Goal: Task Accomplishment & Management: Use online tool/utility

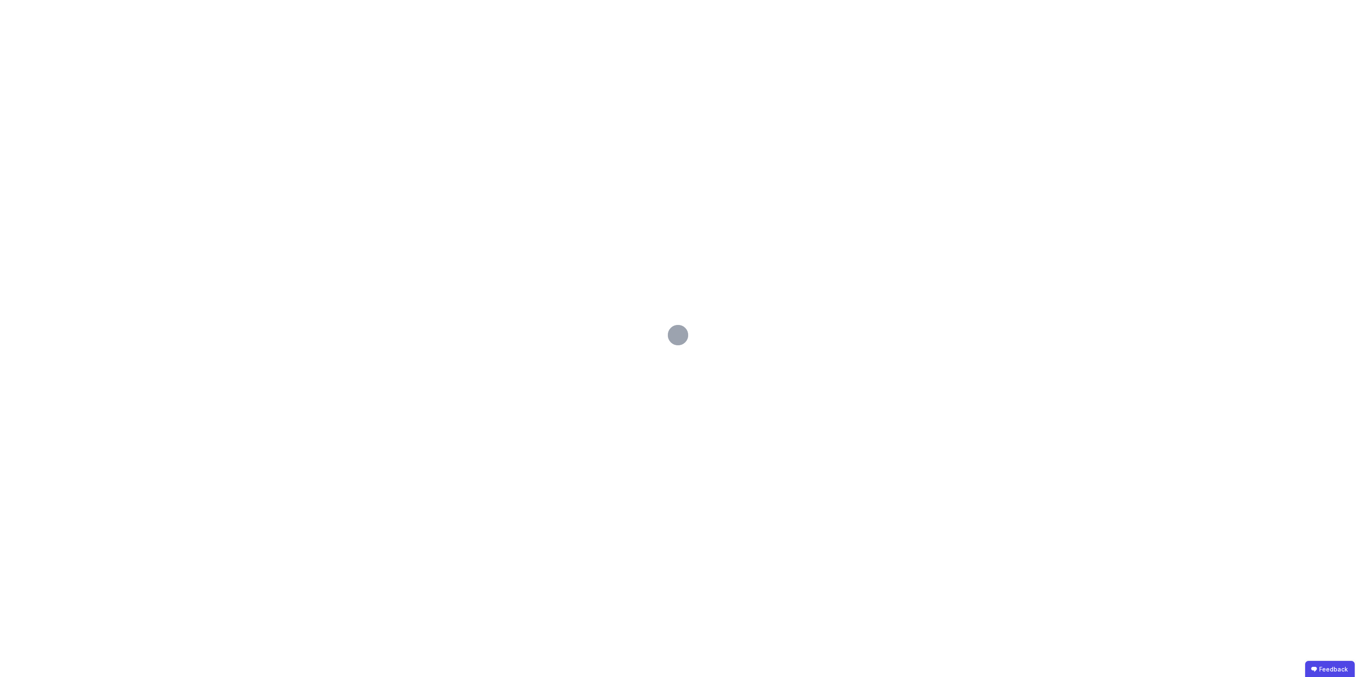
click at [490, 237] on div at bounding box center [678, 338] width 1356 height 677
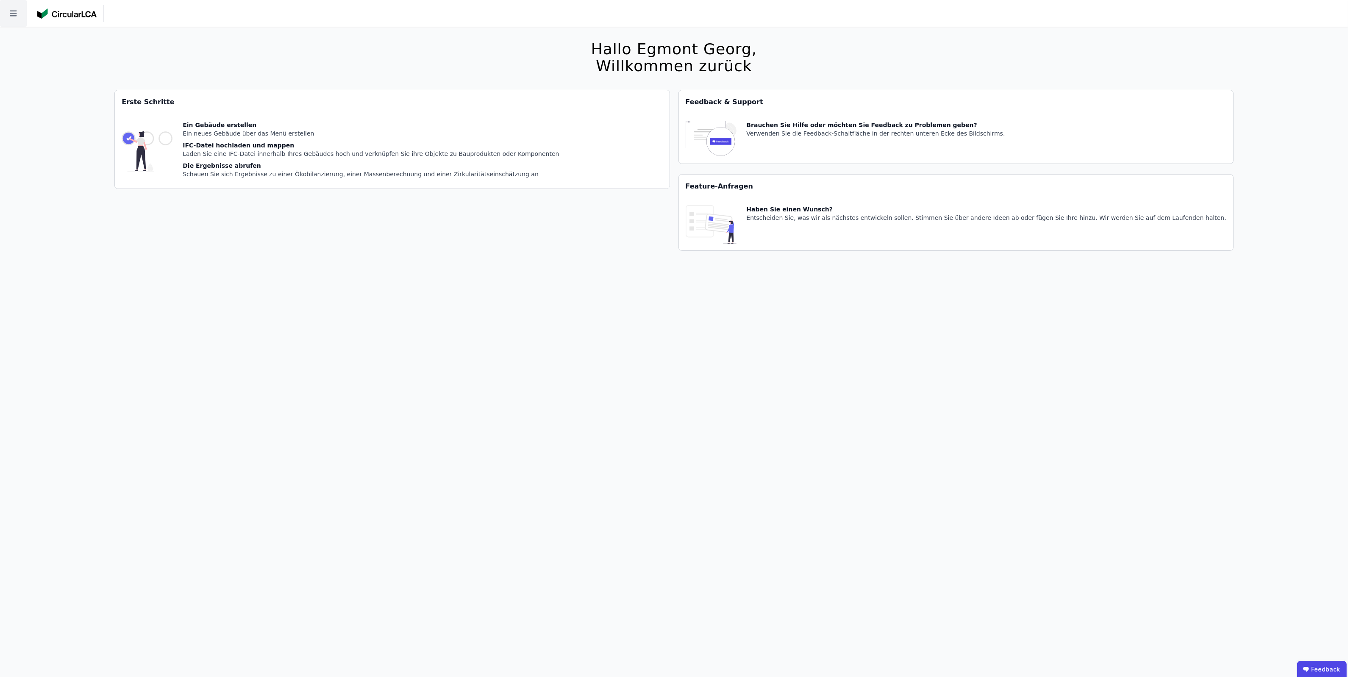
click at [19, 6] on icon at bounding box center [13, 13] width 27 height 27
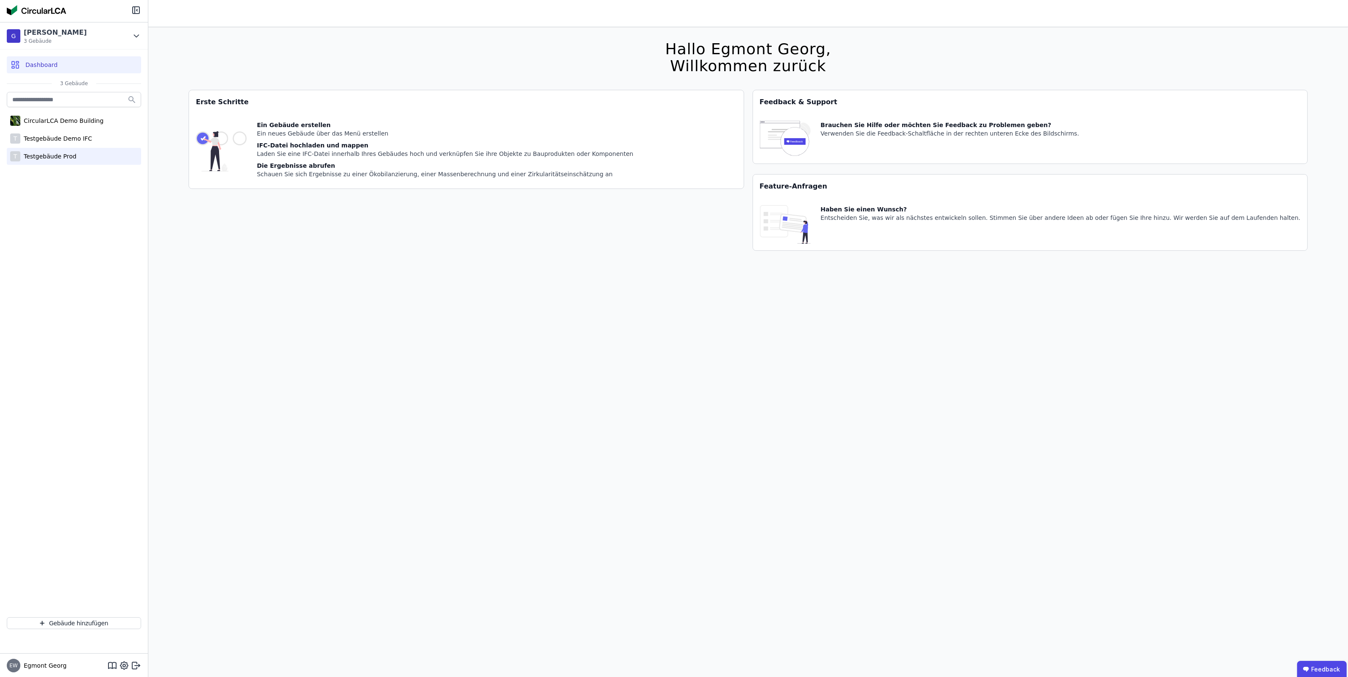
click at [52, 151] on div "T Testgebäude Prod" at bounding box center [74, 156] width 134 height 17
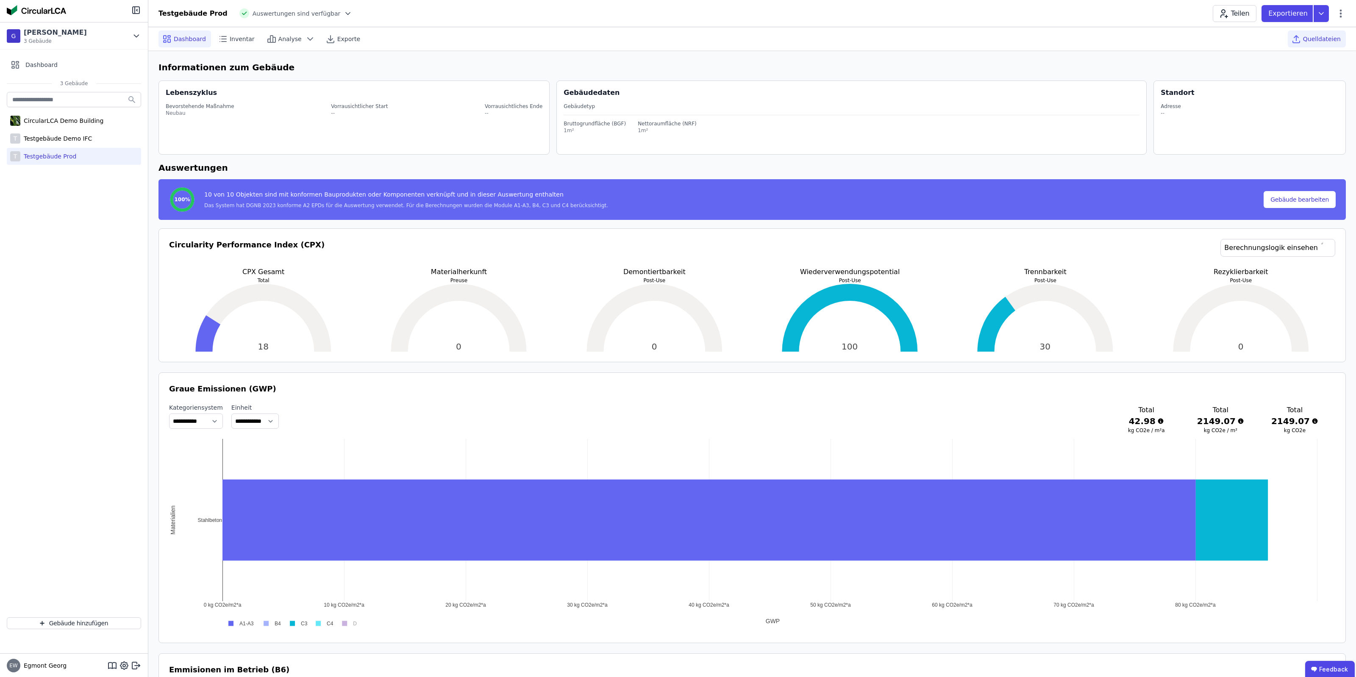
click at [1310, 36] on span "Quelldateien" at bounding box center [1322, 39] width 38 height 8
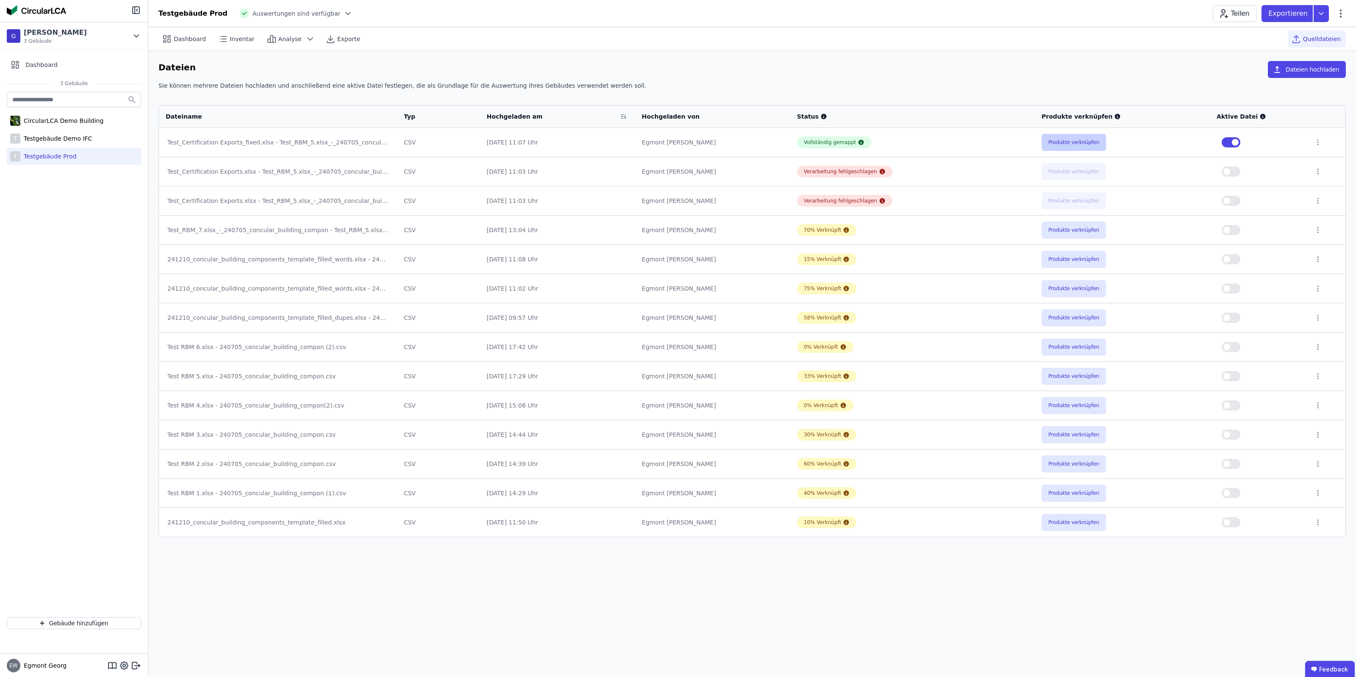
click at [1070, 136] on button "Produkte verknüpfen" at bounding box center [1073, 142] width 64 height 17
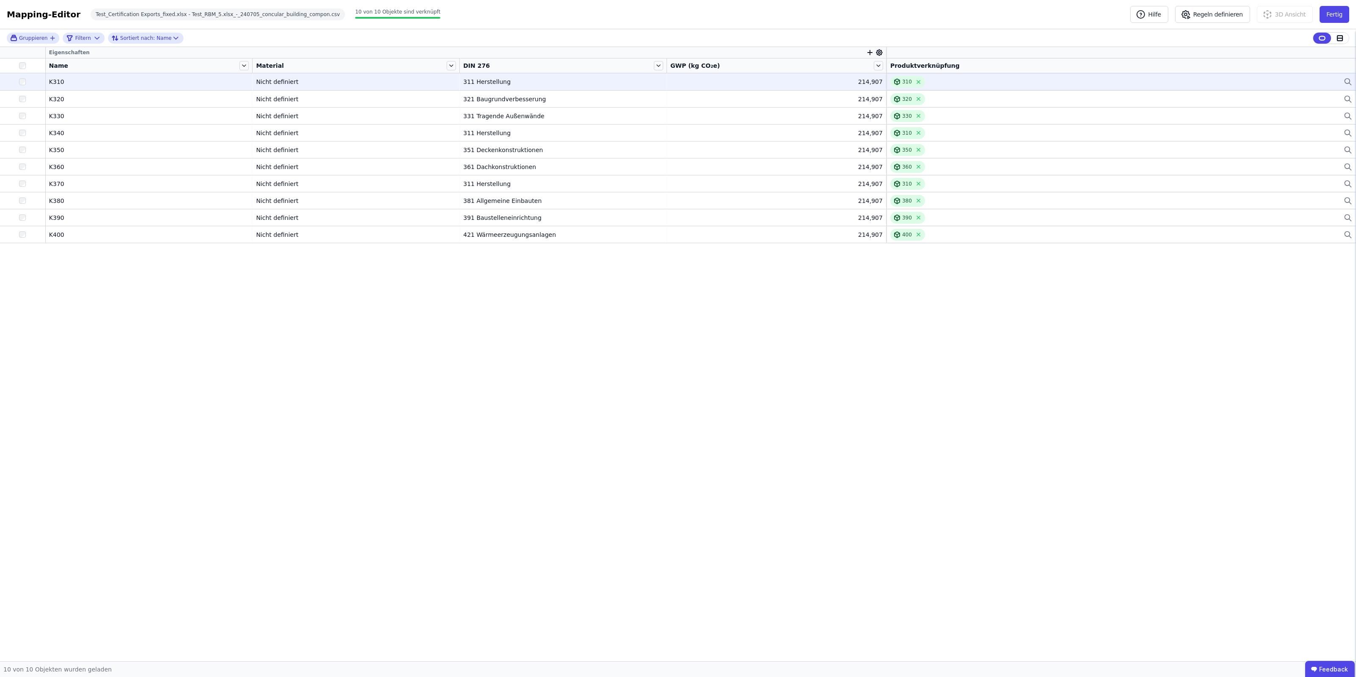
click at [26, 85] on div at bounding box center [22, 81] width 45 height 15
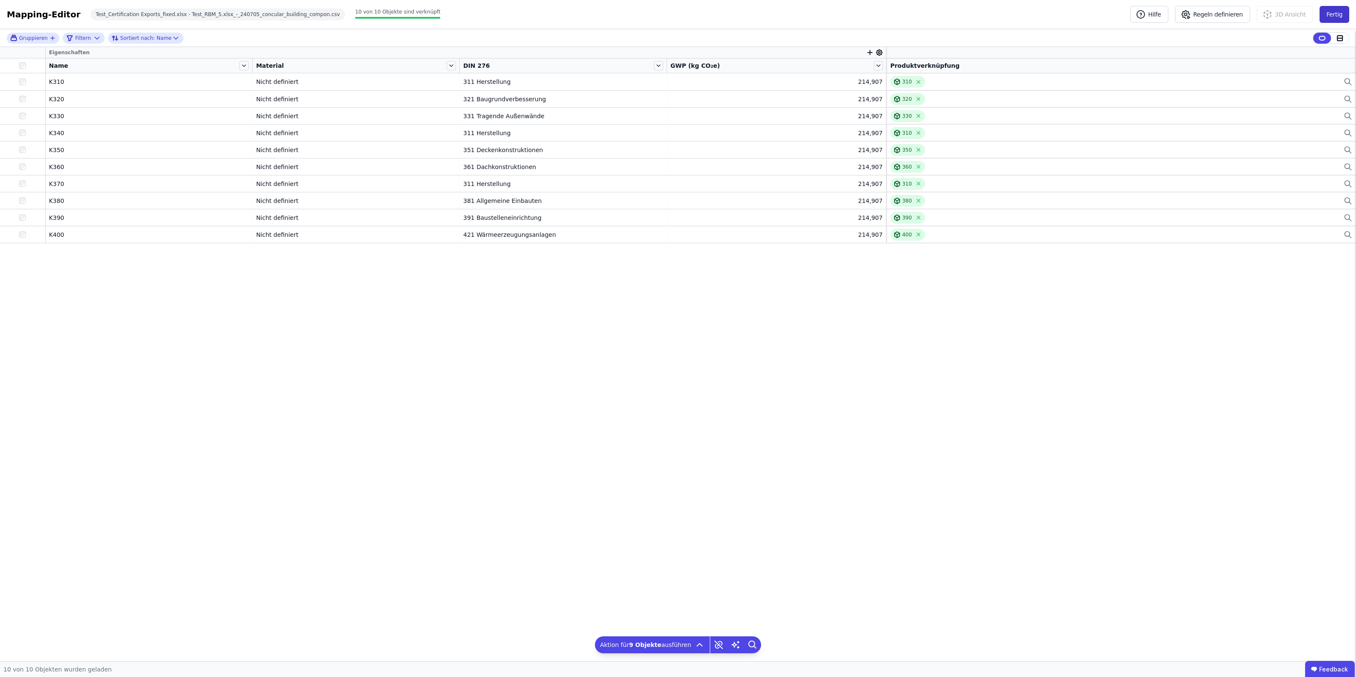
click at [1335, 18] on button "Fertig" at bounding box center [1334, 14] width 30 height 17
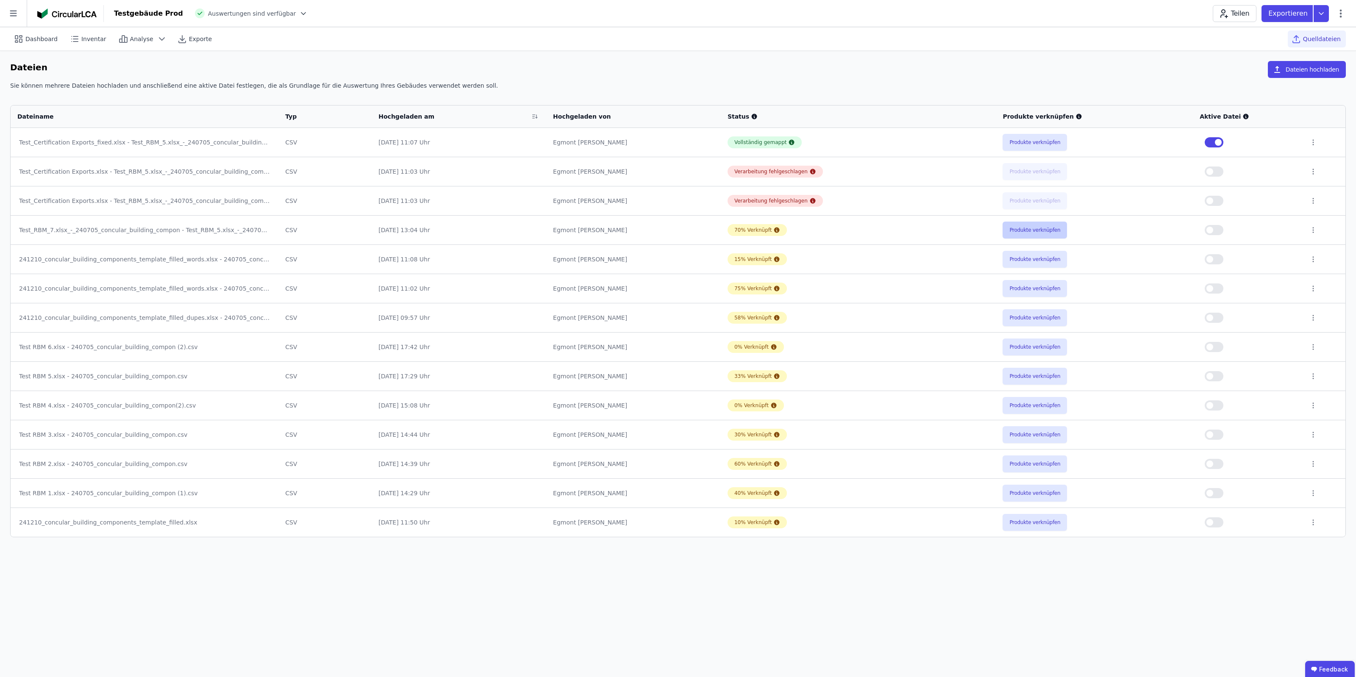
click at [1022, 234] on button "Produkte verknüpfen" at bounding box center [1034, 230] width 64 height 17
